Goal: Check status

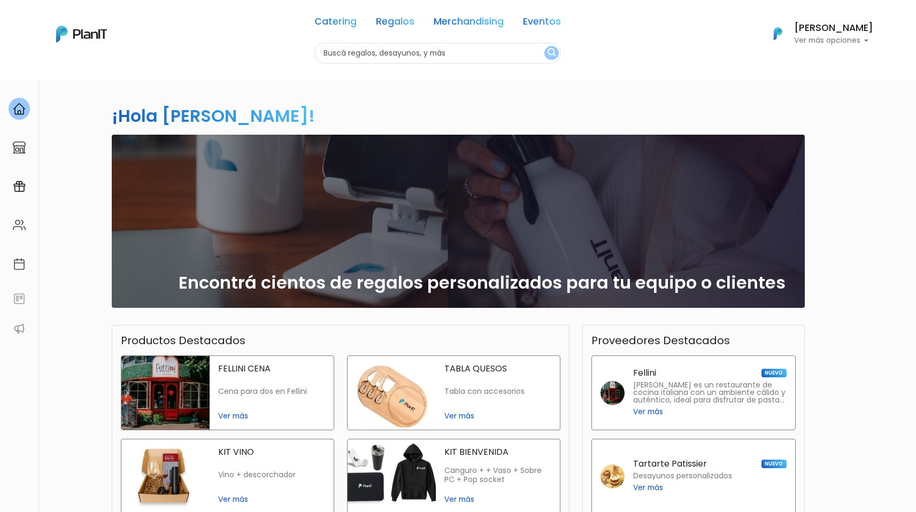
click at [826, 37] on p "Ver más opciones" at bounding box center [833, 40] width 79 height 7
click at [847, 67] on link "Mis Compras" at bounding box center [825, 63] width 95 height 21
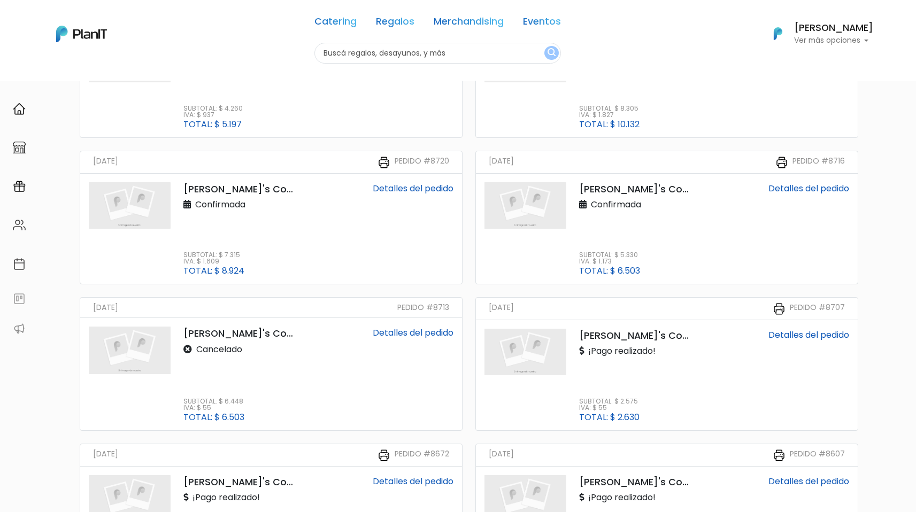
scroll to position [614, 0]
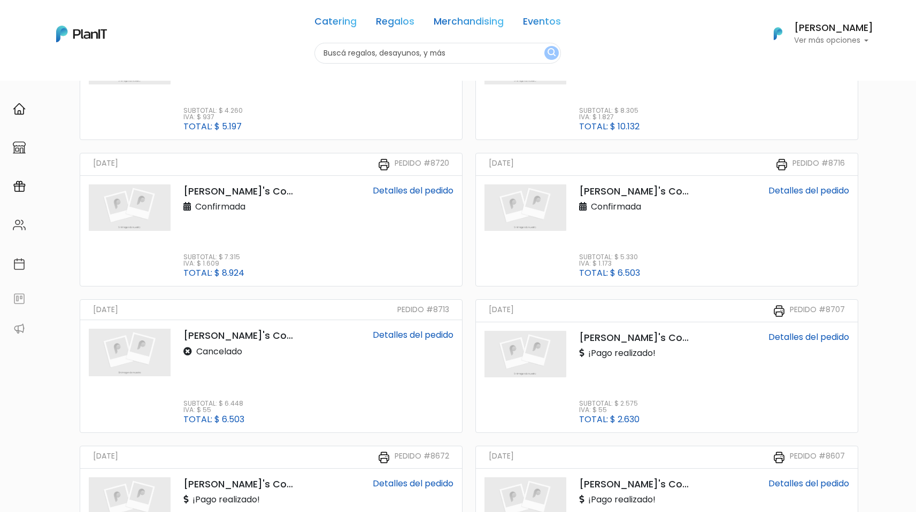
click at [807, 191] on link "Detalles del pedido" at bounding box center [808, 190] width 81 height 12
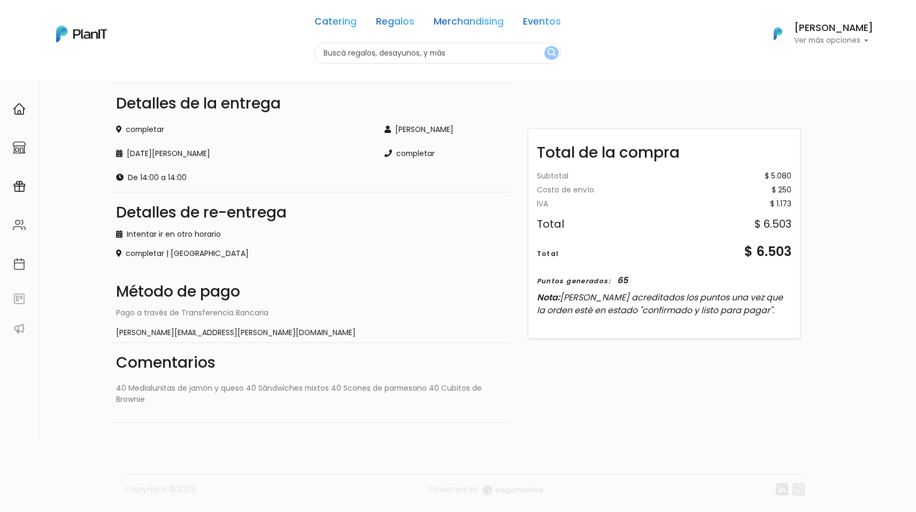
scroll to position [154, 0]
drag, startPoint x: 113, startPoint y: 385, endPoint x: 486, endPoint y: 400, distance: 373.4
click at [486, 400] on div "Comentarios 40 Medialunitas de jamón y queso 40 Sándwiches mixtos 40 Scones de …" at bounding box center [311, 383] width 399 height 80
copy p "40 Medialunitas de jamón y queso 40 Sándwiches mixtos 40 Scones de parmesano 40…"
